Goal: Entertainment & Leisure: Browse casually

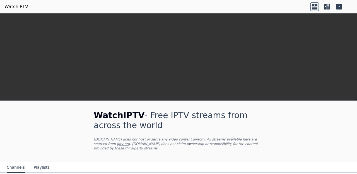
scroll to position [135, 0]
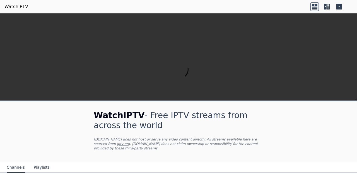
scroll to position [187, 0]
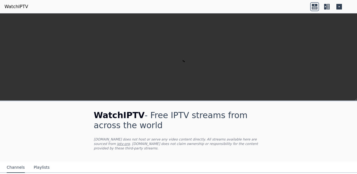
scroll to position [82, 0]
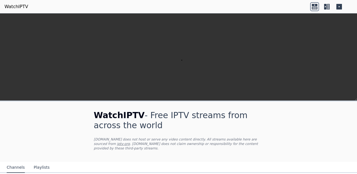
scroll to position [80, 0]
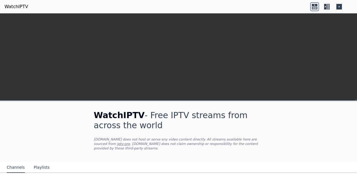
click at [167, 173] on nav "Channels Playlists" at bounding box center [178, 167] width 357 height 11
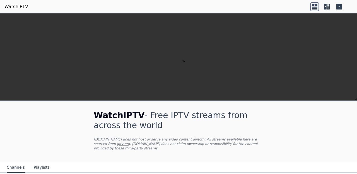
scroll to position [226, 0]
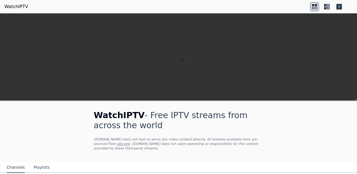
scroll to position [404, 0]
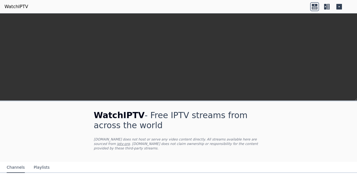
scroll to position [459, 0]
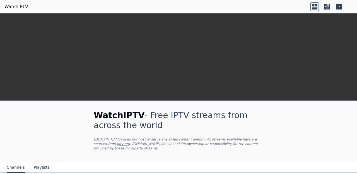
scroll to position [210, 0]
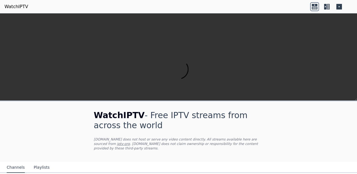
scroll to position [98, 0]
